Goal: Navigation & Orientation: Find specific page/section

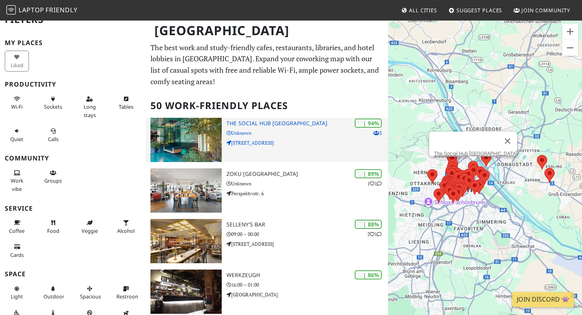
click at [195, 133] on img at bounding box center [185, 140] width 71 height 44
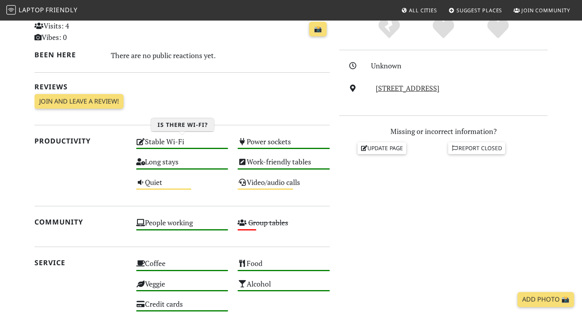
scroll to position [193, 0]
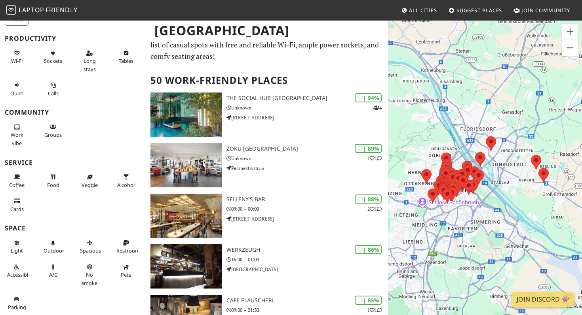
scroll to position [44, 0]
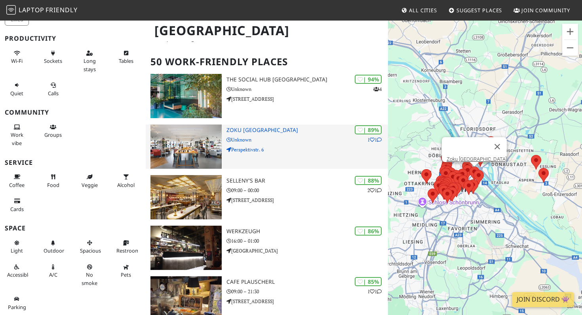
click at [180, 138] on img at bounding box center [185, 147] width 71 height 44
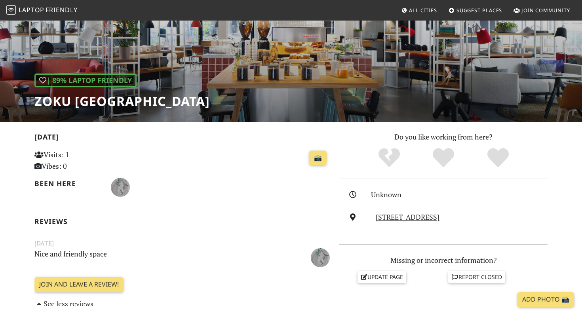
scroll to position [89, 0]
